Goal: Information Seeking & Learning: Learn about a topic

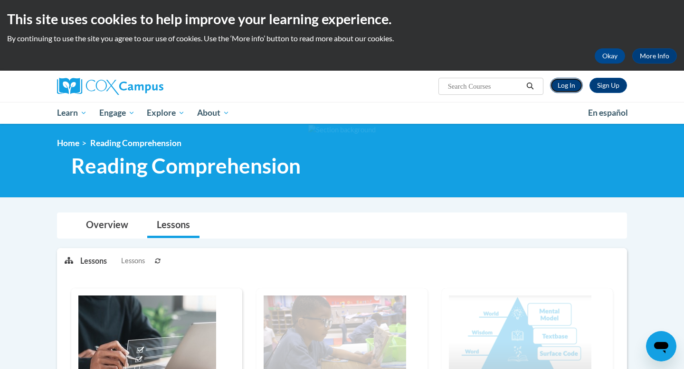
click at [562, 86] on link "Log In" at bounding box center [566, 85] width 33 height 15
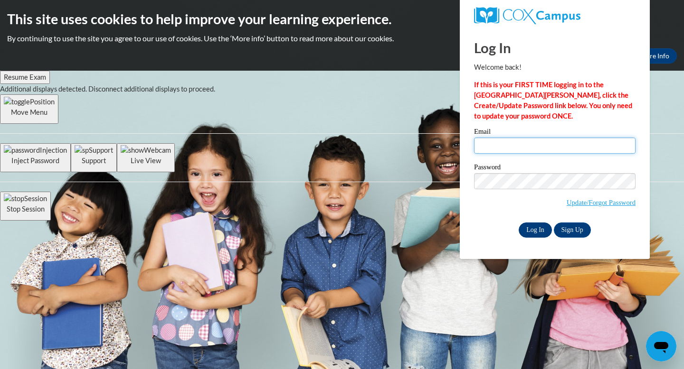
type input "miablackmon13@gmail.com"
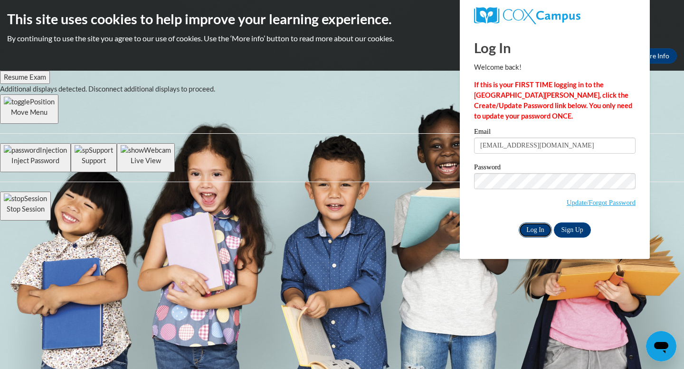
click at [538, 232] on input "Log In" at bounding box center [534, 230] width 33 height 15
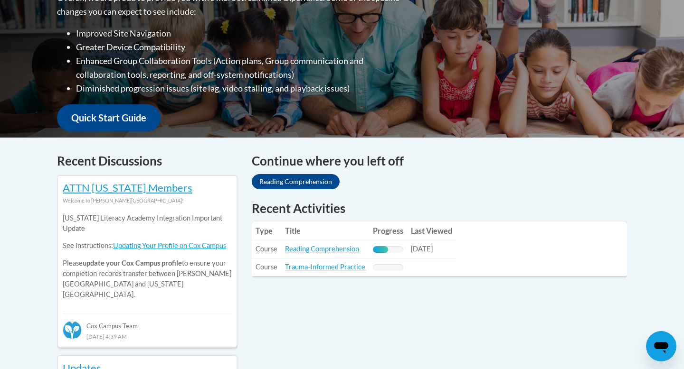
scroll to position [347, 0]
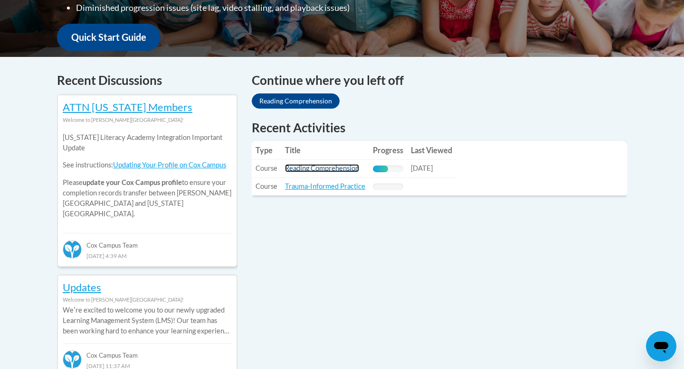
click at [337, 168] on link "Reading Comprehension" at bounding box center [322, 168] width 74 height 8
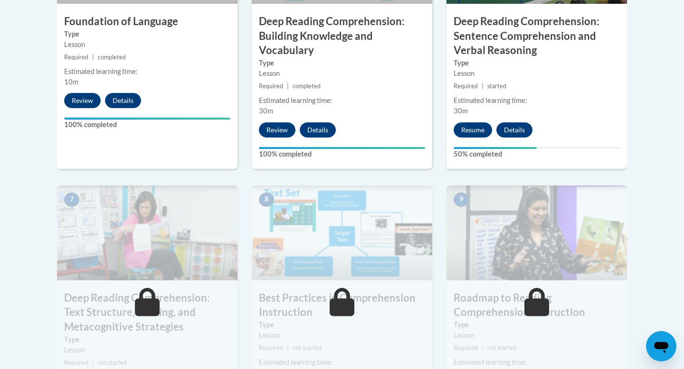
scroll to position [528, 0]
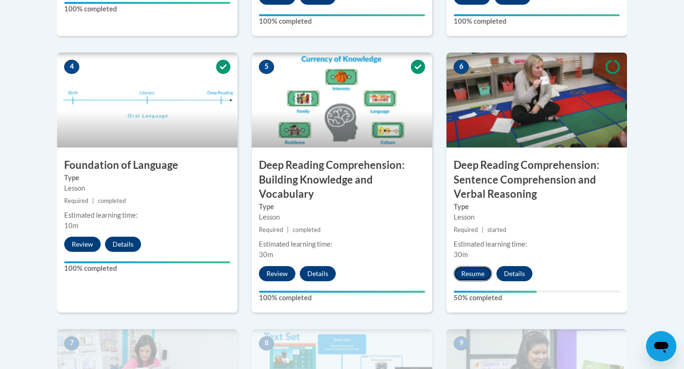
click at [476, 267] on button "Resume" at bounding box center [472, 273] width 38 height 15
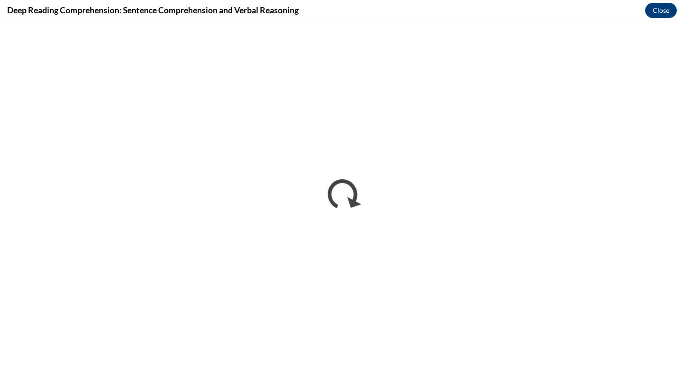
scroll to position [0, 0]
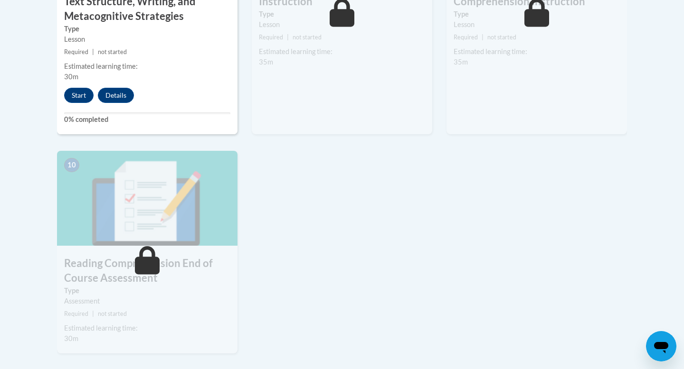
scroll to position [915, 0]
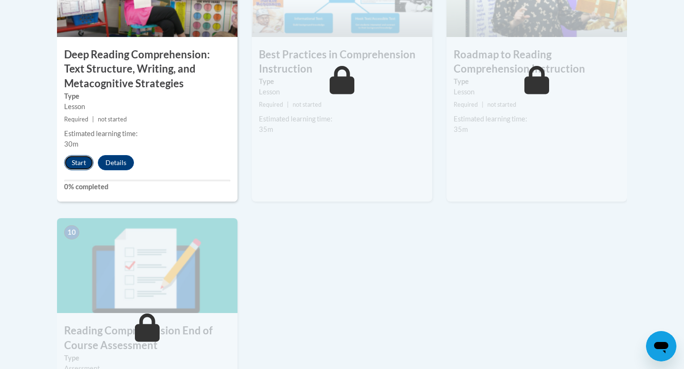
click at [76, 166] on button "Start" at bounding box center [78, 162] width 29 height 15
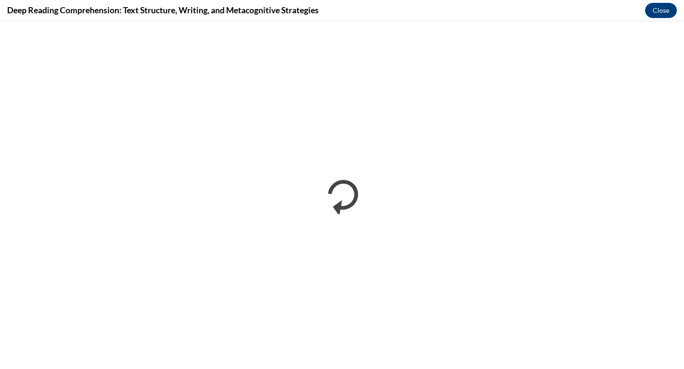
scroll to position [0, 0]
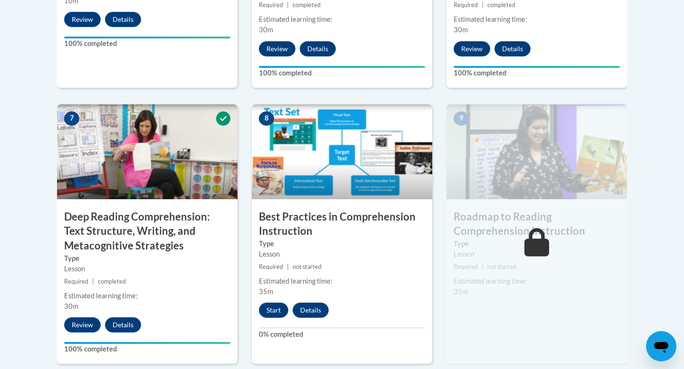
scroll to position [768, 0]
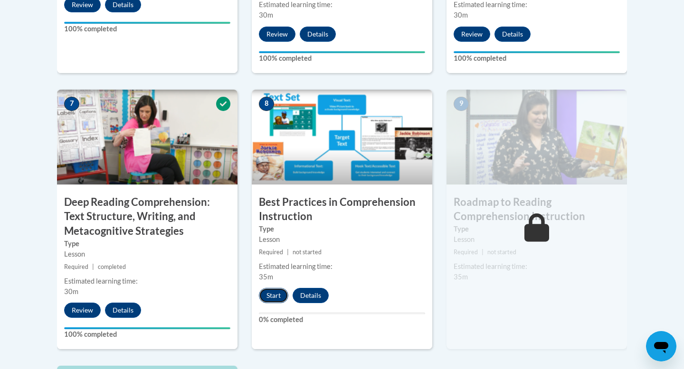
click at [272, 292] on button "Start" at bounding box center [273, 295] width 29 height 15
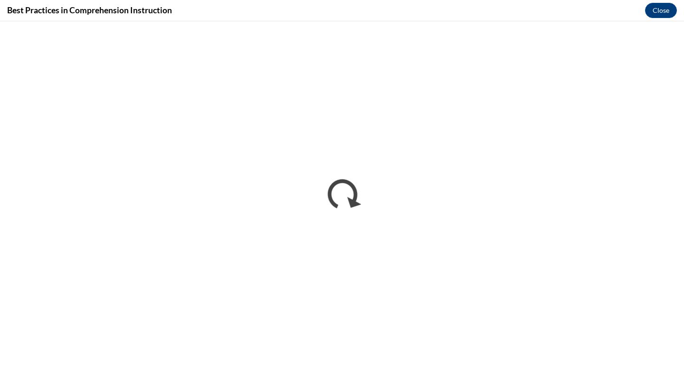
scroll to position [0, 0]
